Goal: Task Accomplishment & Management: Use online tool/utility

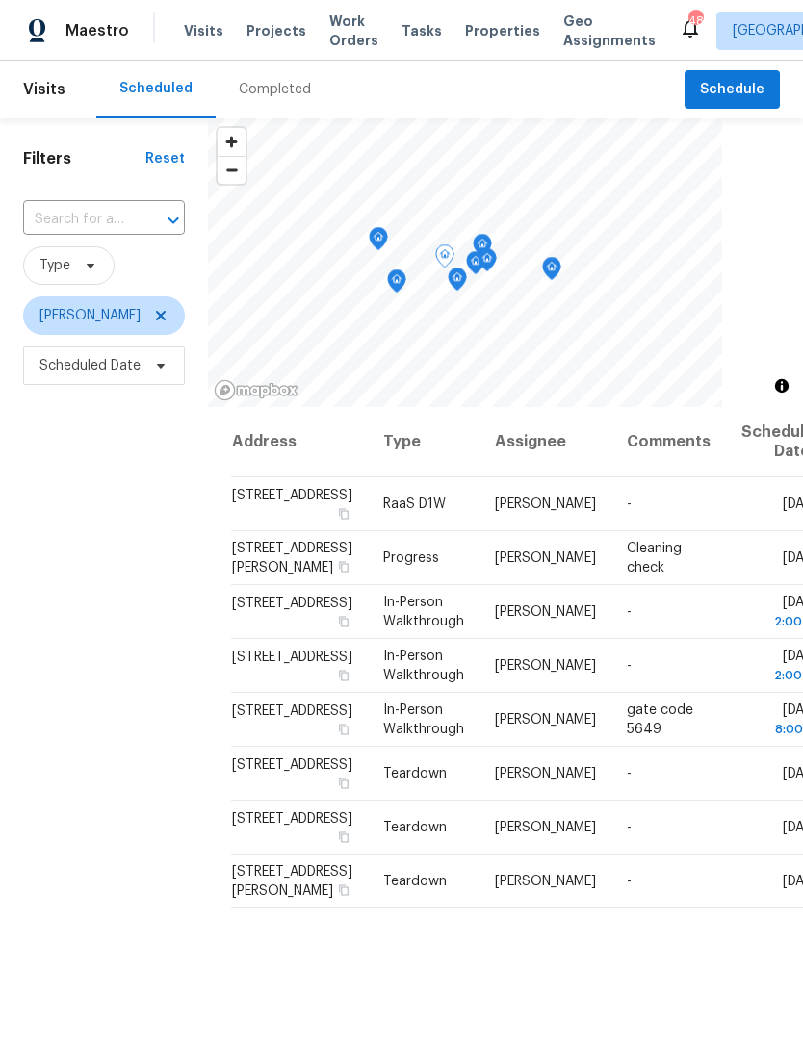
click at [0, 0] on icon at bounding box center [0, 0] width 0 height 0
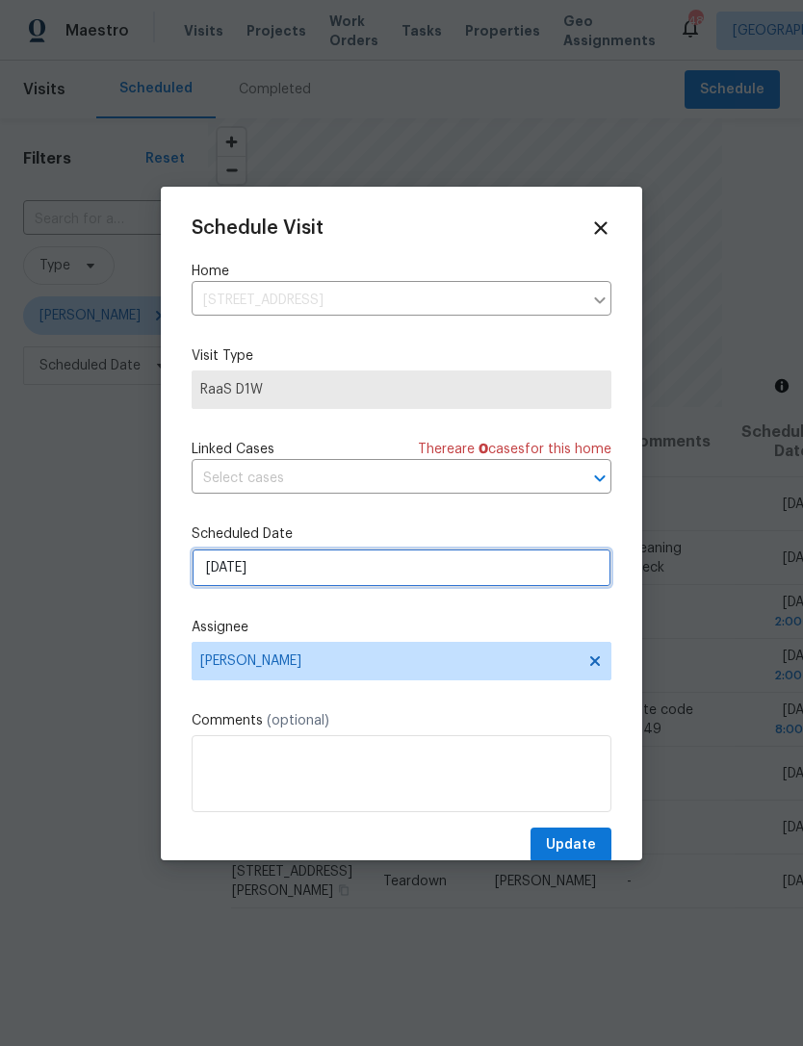
click at [342, 565] on input "9/30/2025" at bounding box center [402, 568] width 420 height 38
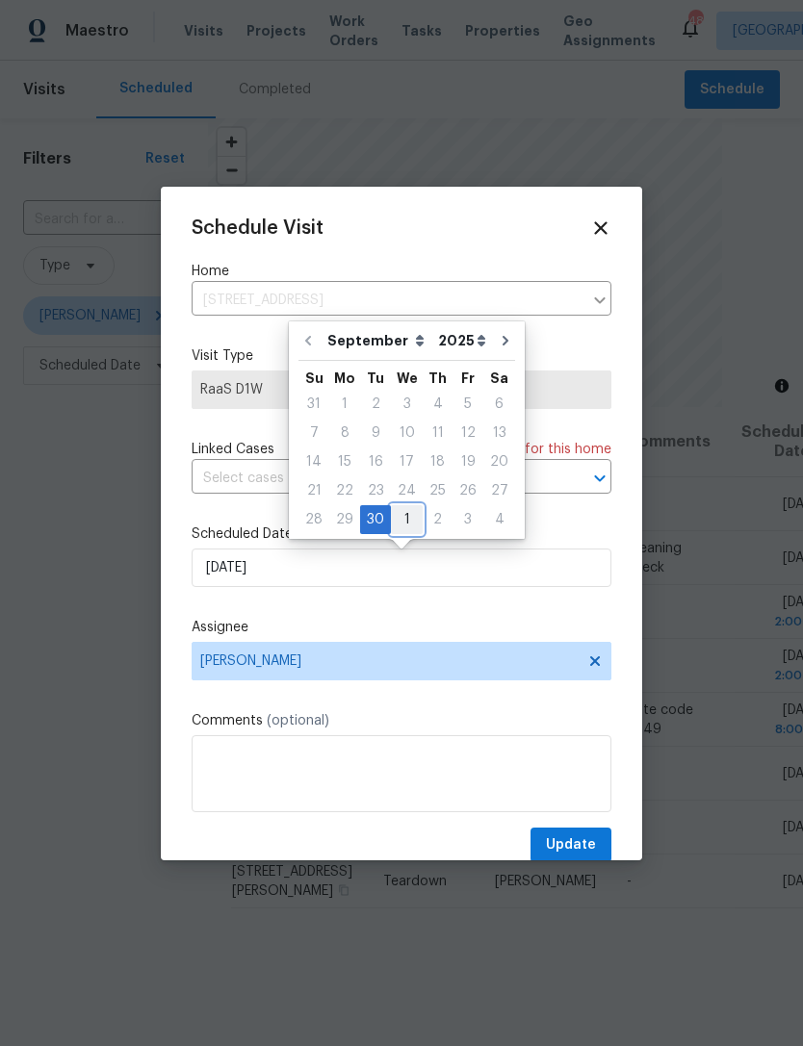
click at [397, 515] on div "1" at bounding box center [407, 519] width 32 height 27
type input "10/1/2025"
select select "9"
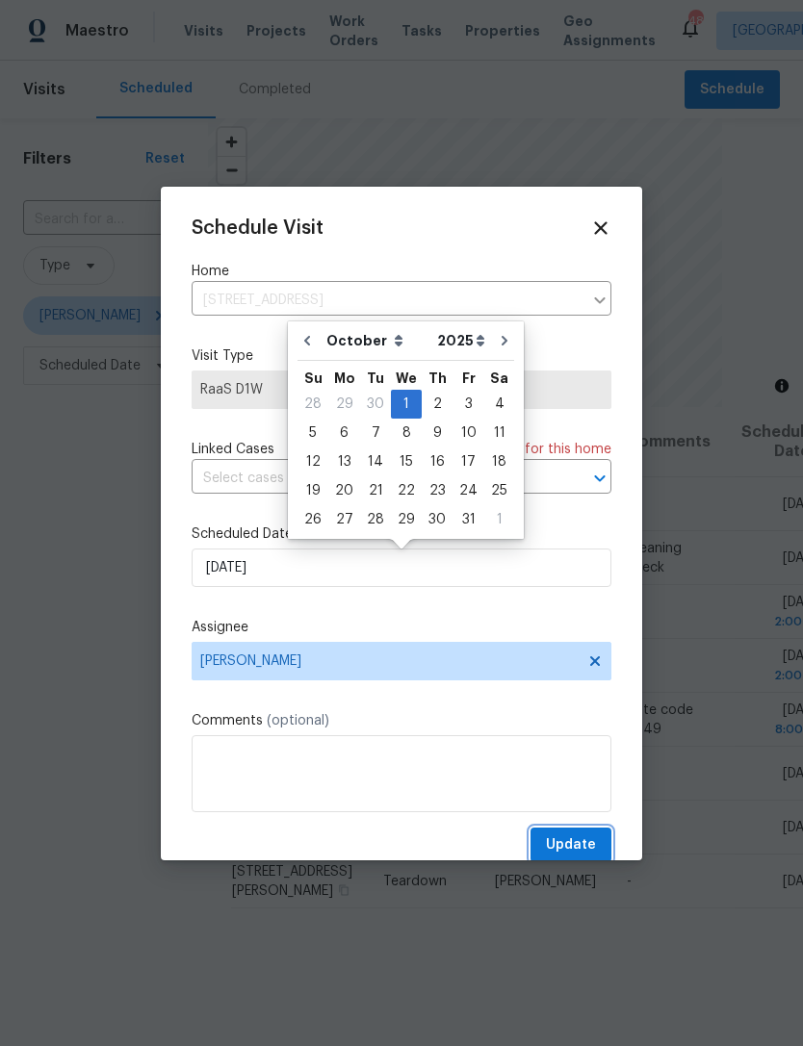
click at [579, 844] on span "Update" at bounding box center [571, 845] width 50 height 24
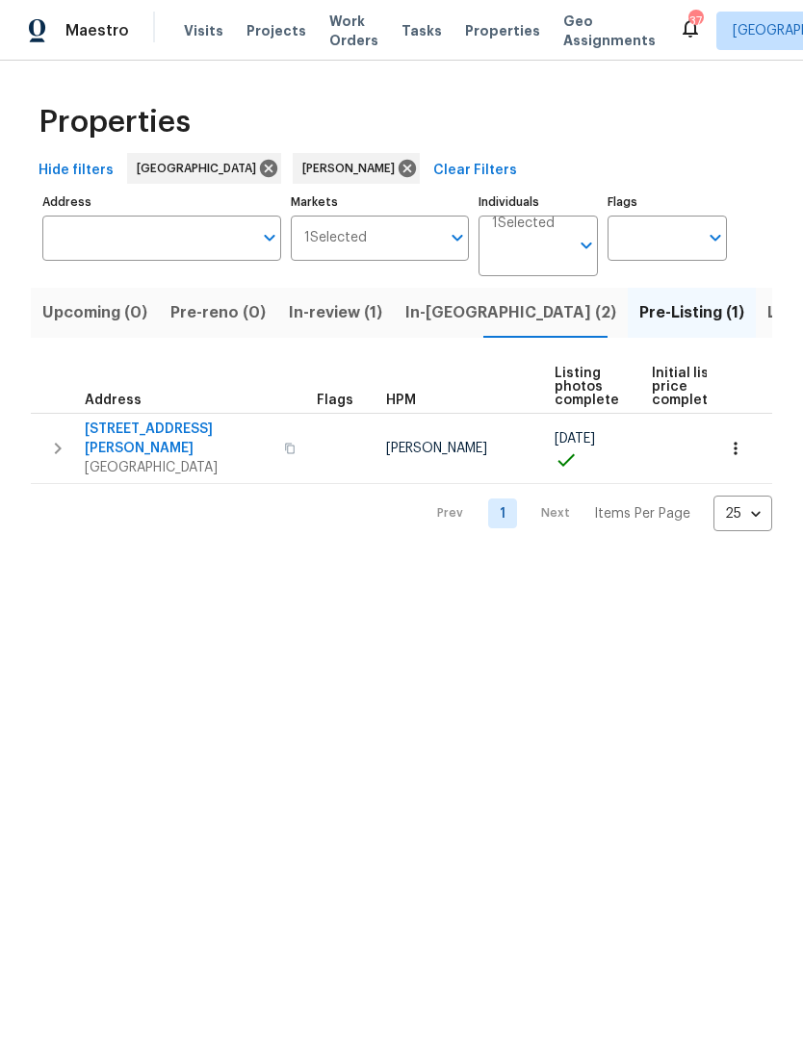
click at [767, 313] on span "Listed (17)" at bounding box center [806, 312] width 79 height 27
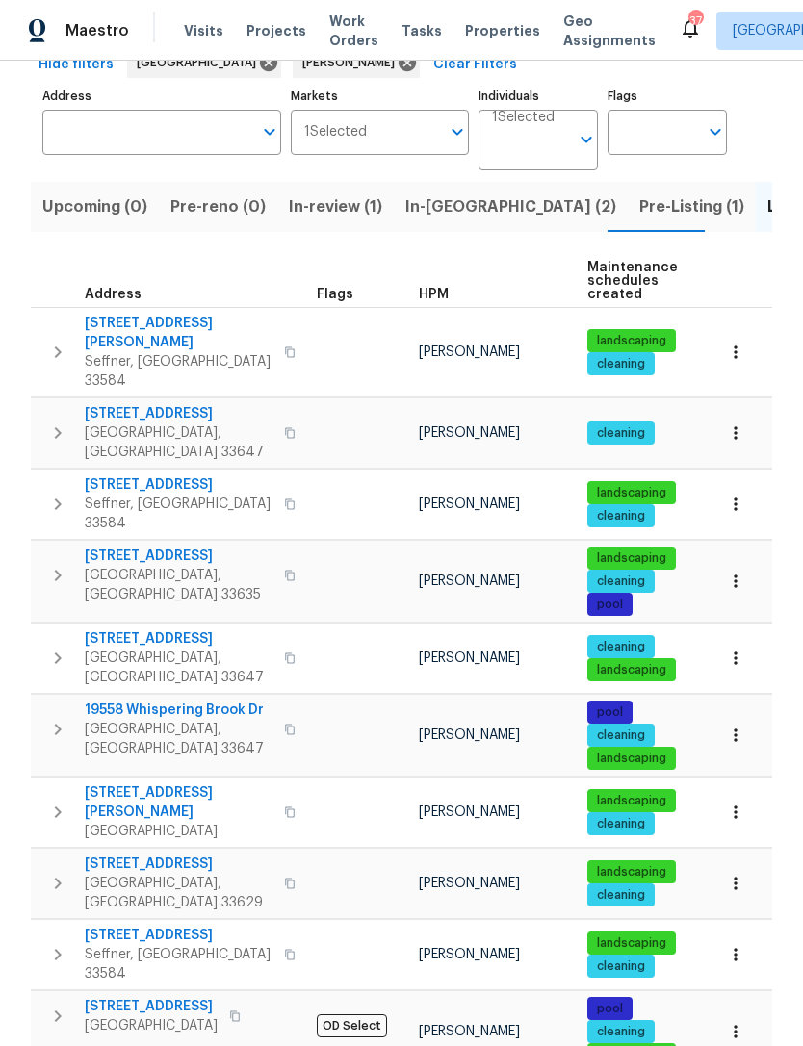
scroll to position [109, 0]
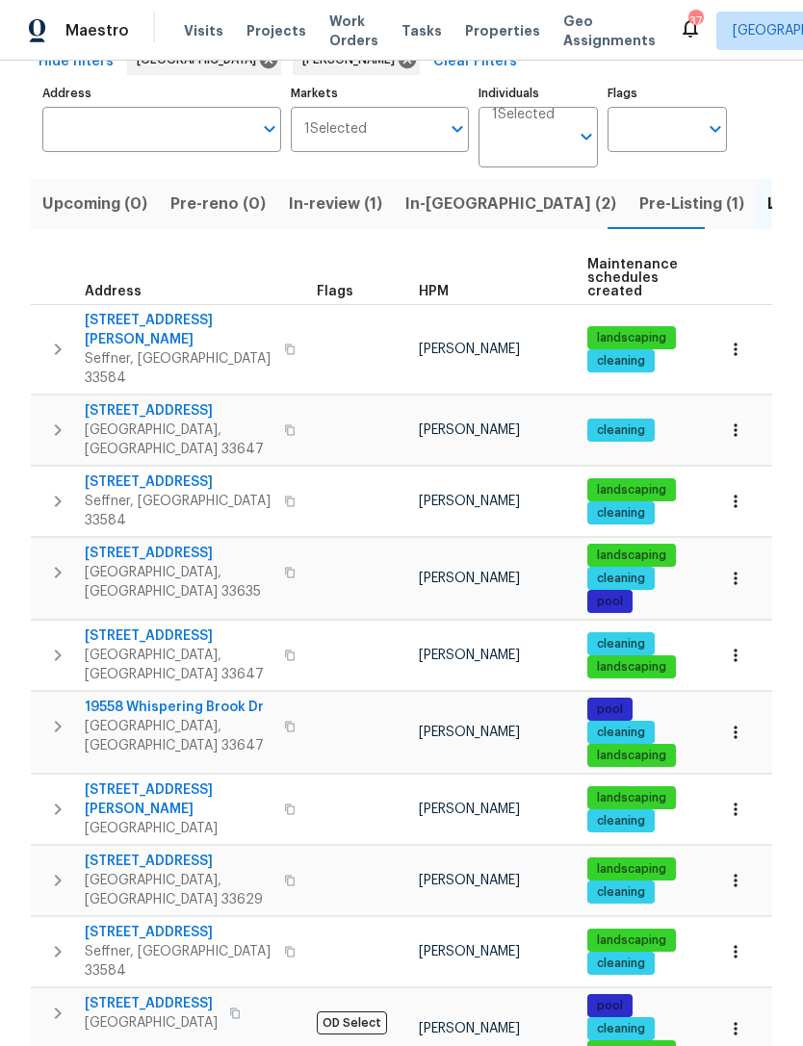
click at [126, 852] on span "1905 S West Shore Blvd" at bounding box center [179, 861] width 188 height 19
click at [121, 205] on span "Upcoming (0)" at bounding box center [94, 204] width 105 height 27
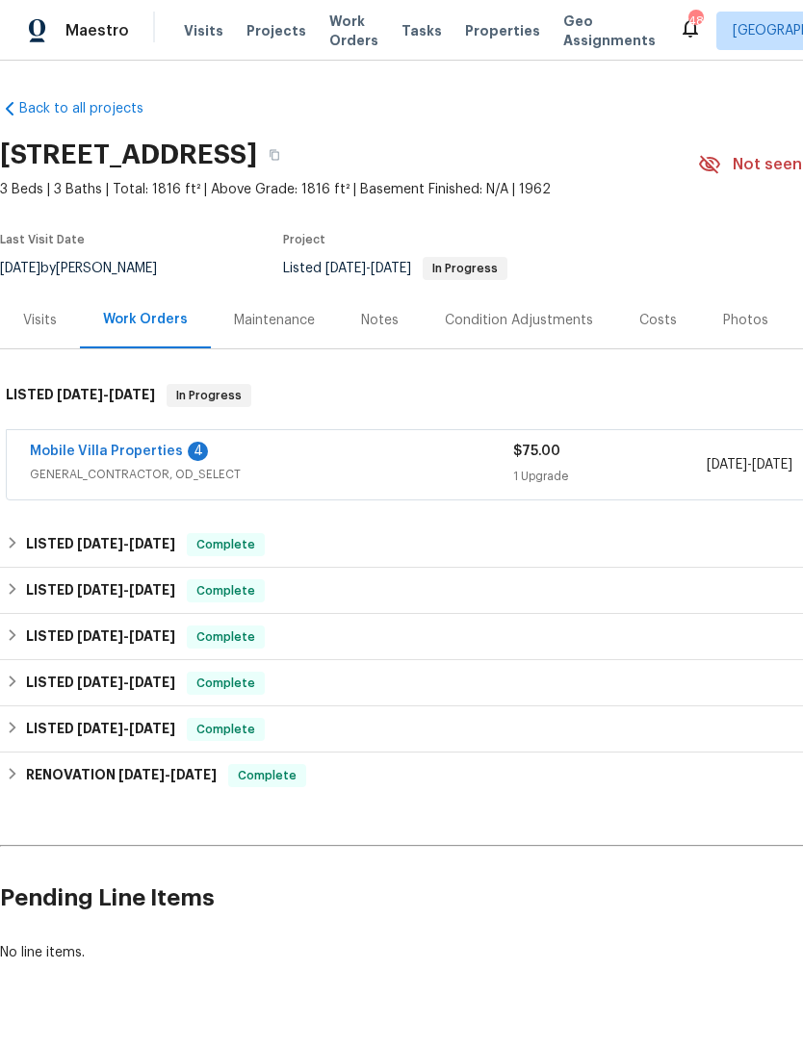
click at [57, 448] on link "Mobile Villa Properties" at bounding box center [106, 451] width 153 height 13
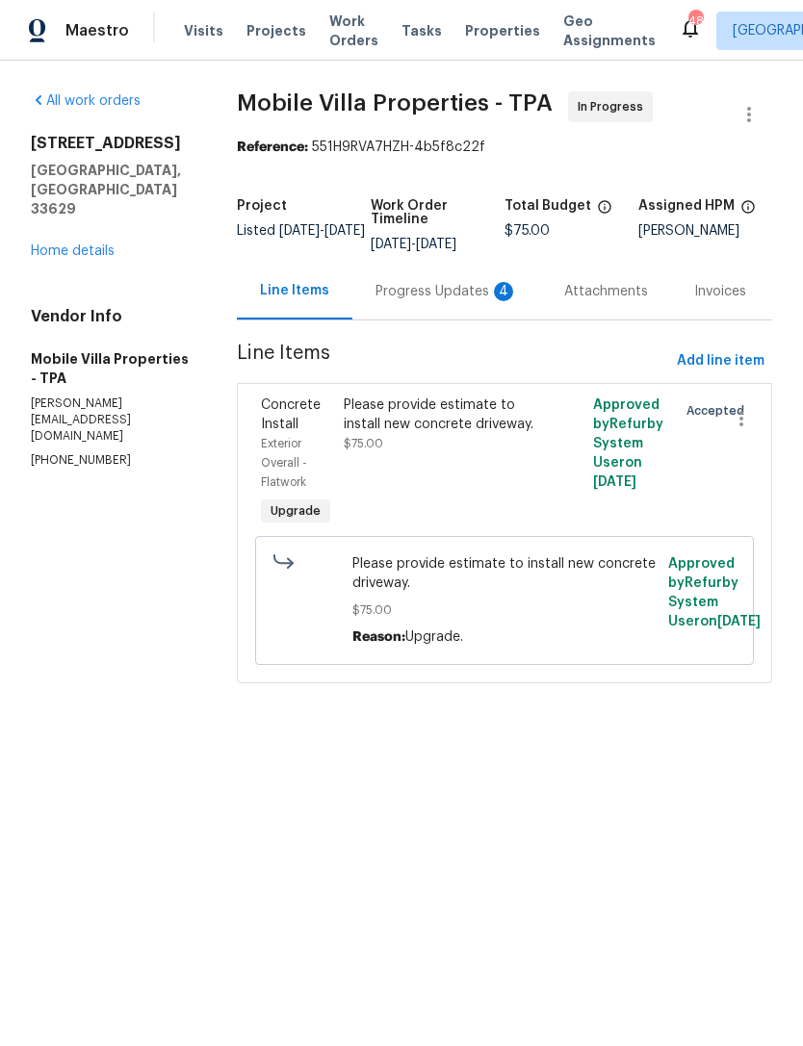
click at [467, 286] on div "Progress Updates 4" at bounding box center [446, 291] width 142 height 19
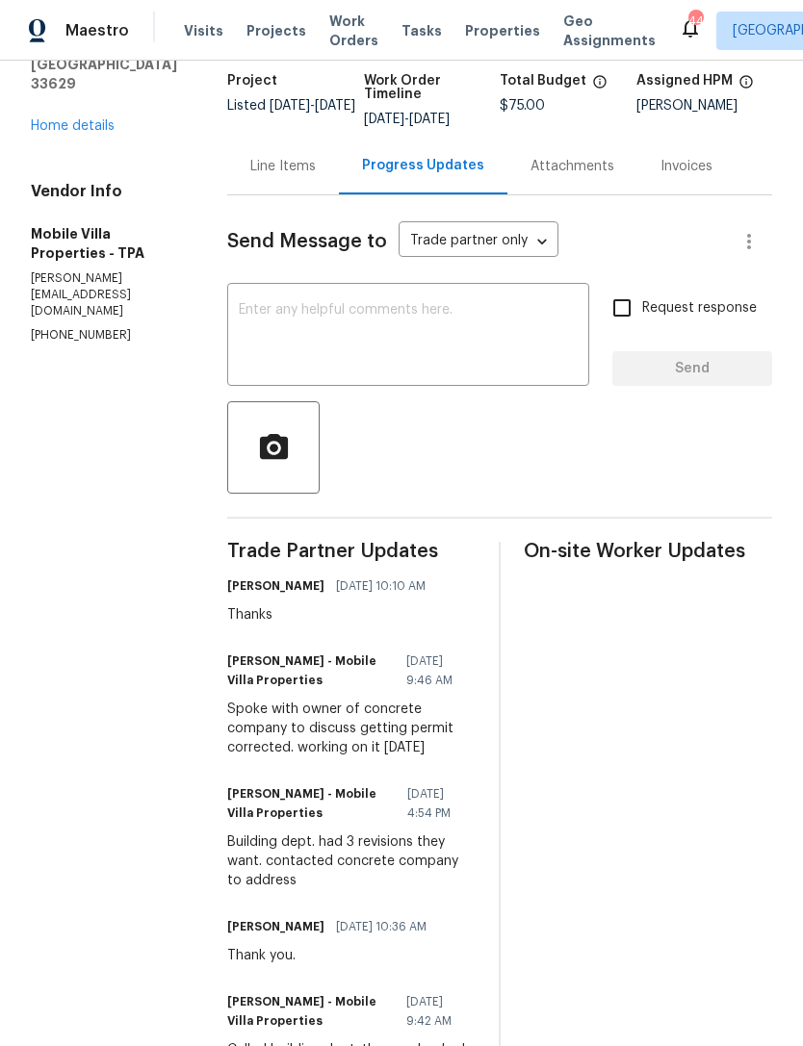
scroll to position [131, 0]
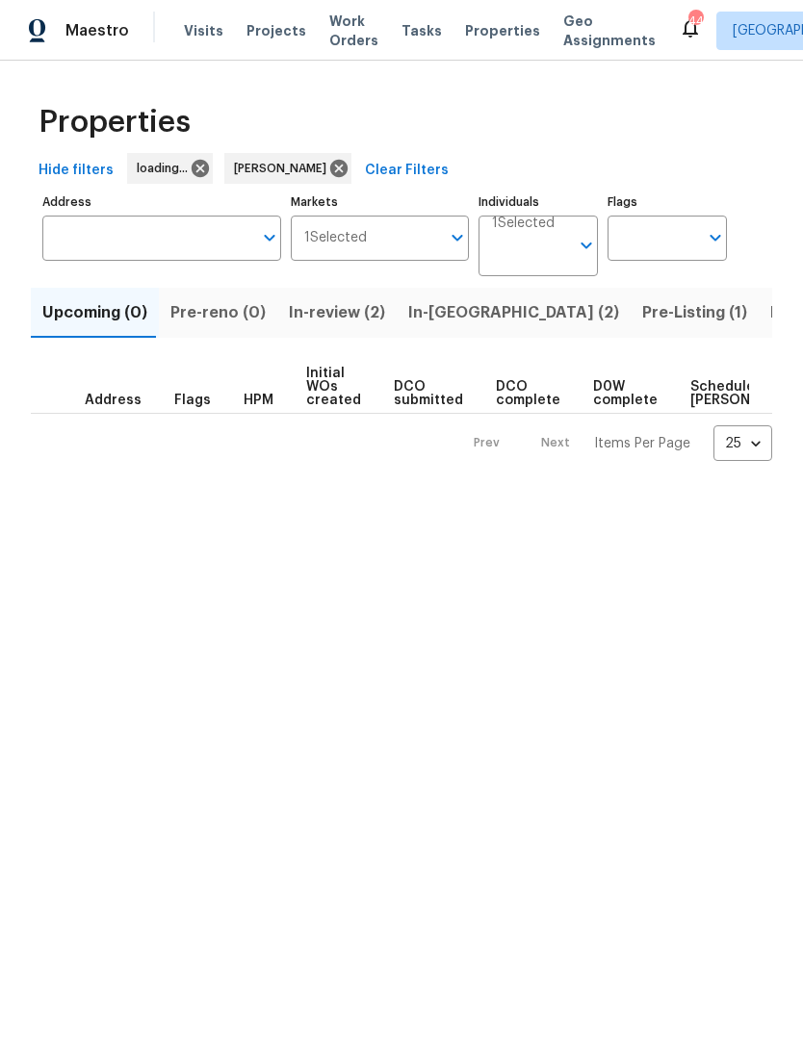
click at [359, 307] on span "In-review (2)" at bounding box center [337, 312] width 96 height 27
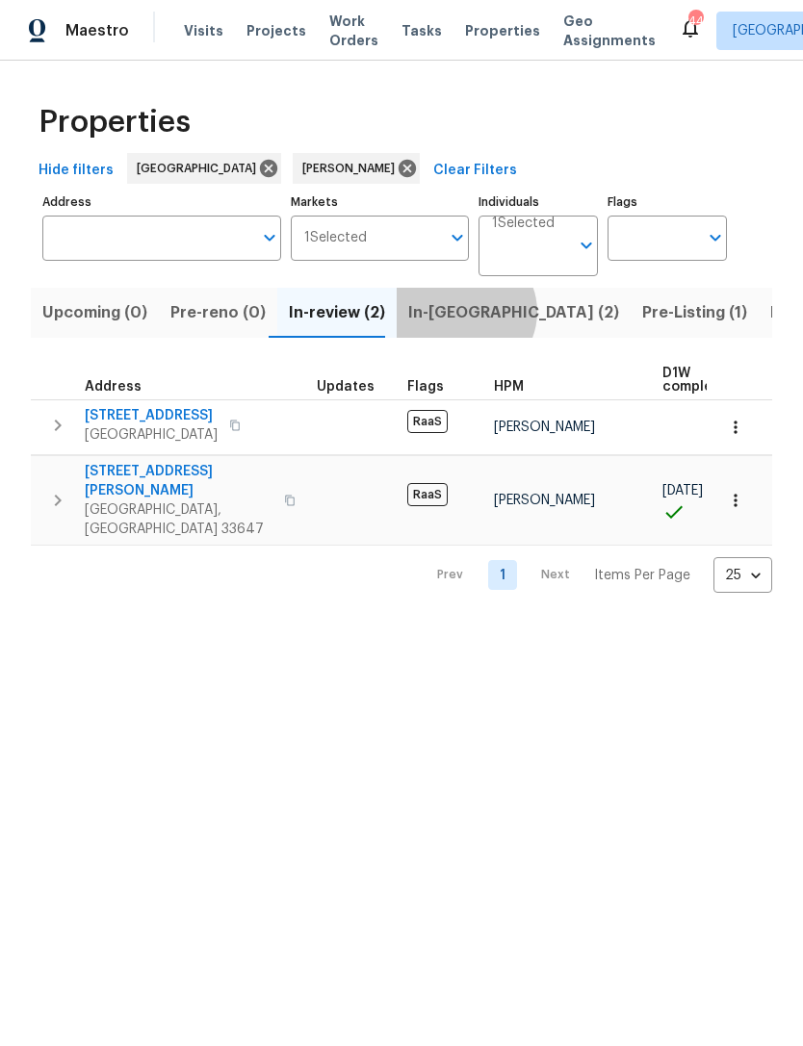
click at [453, 313] on span "In-[GEOGRAPHIC_DATA] (2)" at bounding box center [513, 312] width 211 height 27
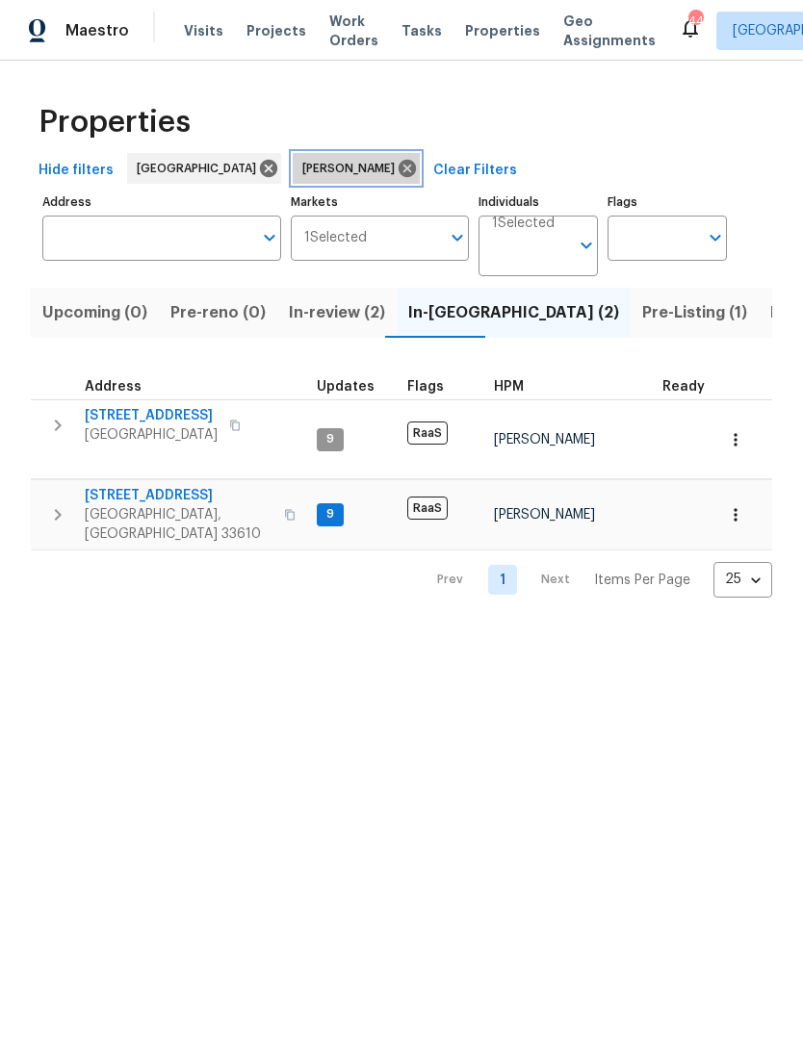
click at [398, 165] on icon at bounding box center [406, 168] width 17 height 17
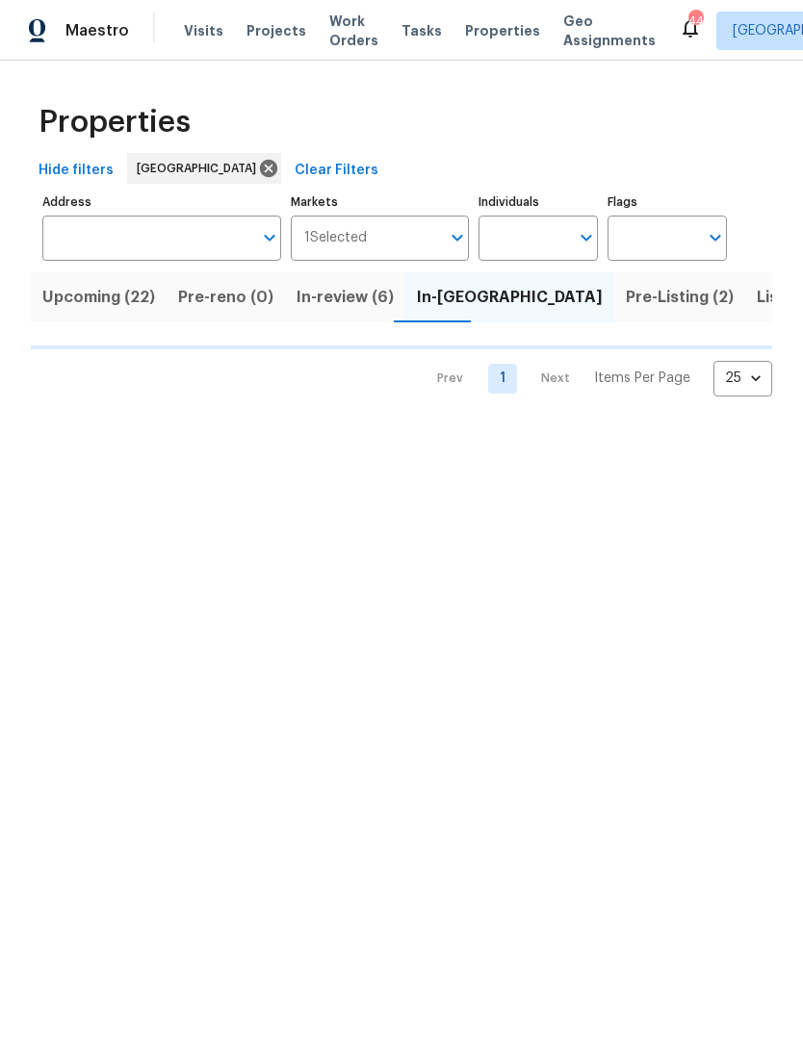
click at [107, 295] on span "Upcoming (22)" at bounding box center [98, 297] width 113 height 27
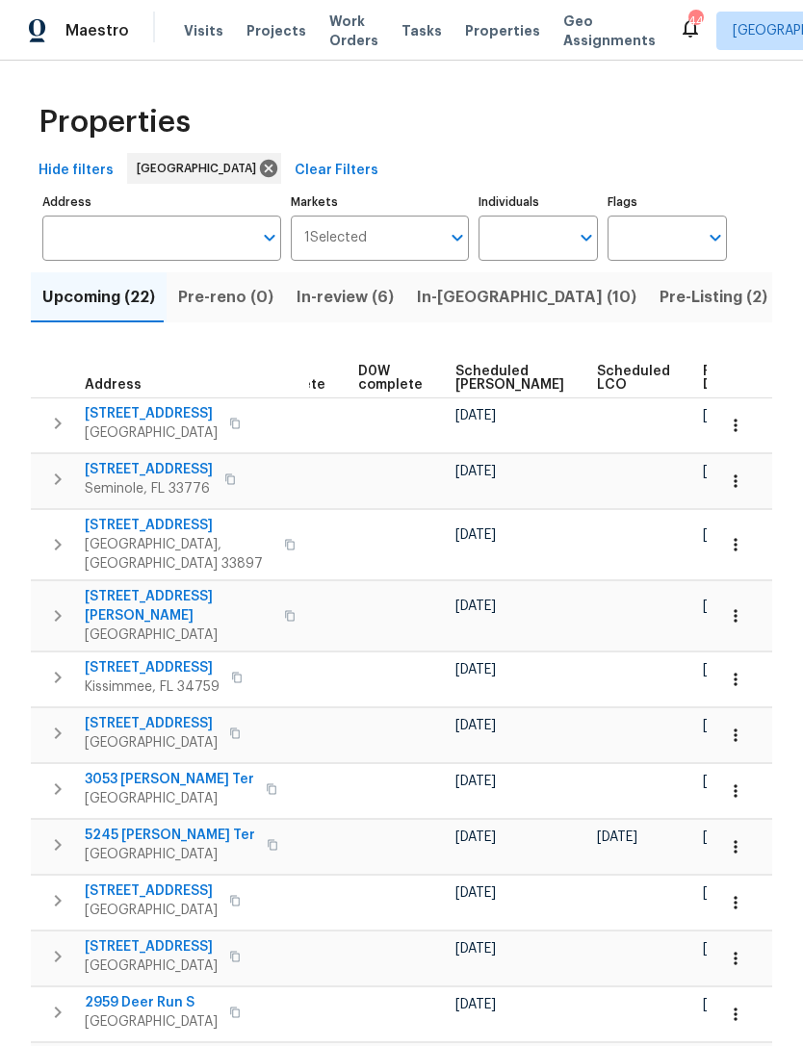
scroll to position [0, 482]
click at [704, 388] on span "Ready Date" at bounding box center [725, 378] width 42 height 27
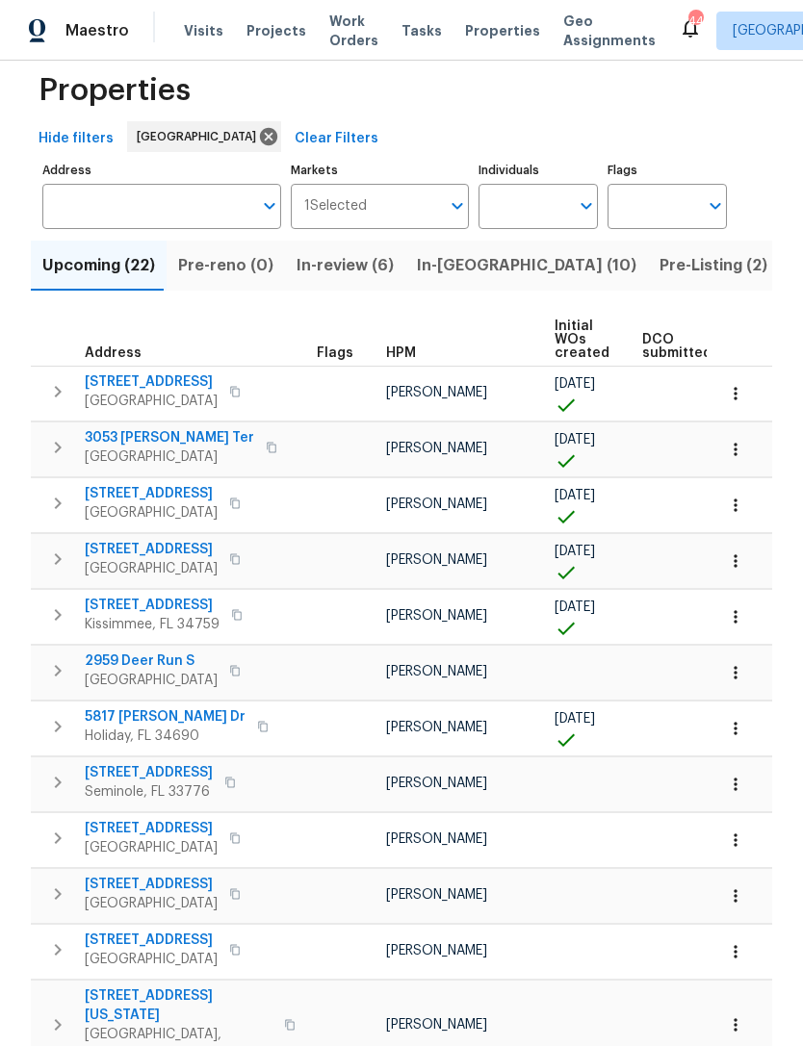
click at [734, 900] on icon "button" at bounding box center [735, 895] width 19 height 19
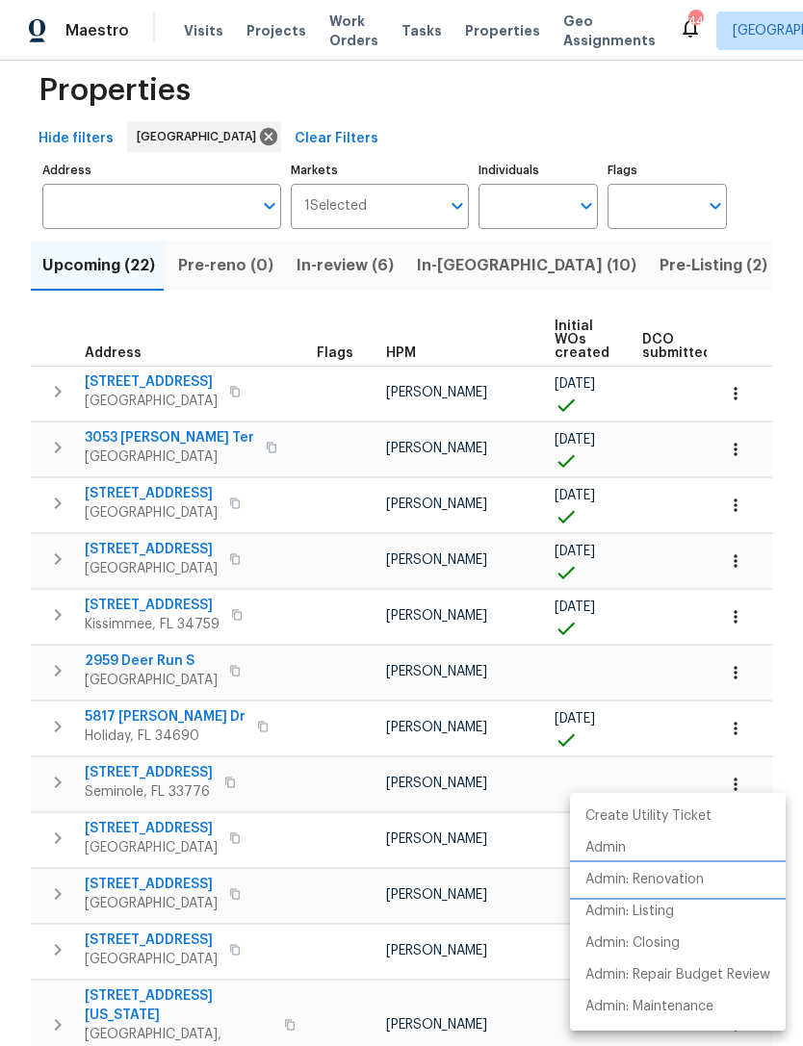
click at [725, 879] on li "Admin: Renovation" at bounding box center [678, 880] width 216 height 32
click at [423, 748] on div at bounding box center [401, 523] width 803 height 1046
